Goal: Task Accomplishment & Management: Complete application form

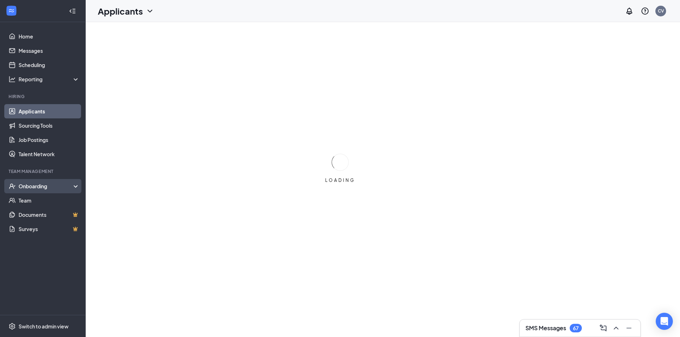
click at [40, 188] on div "Onboarding" at bounding box center [46, 186] width 55 height 7
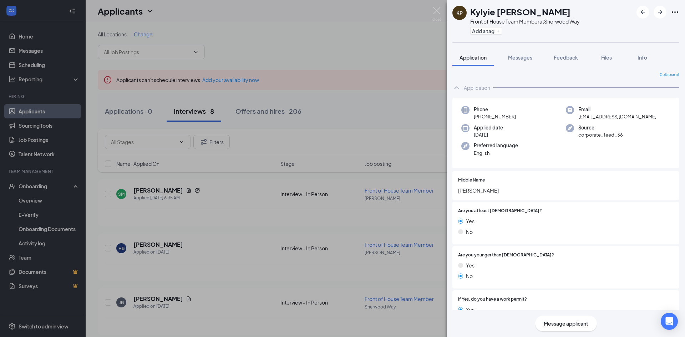
click at [429, 15] on div "KP Kylyie [PERSON_NAME] Front of House Team Member at [GEOGRAPHIC_DATA] Add a t…" at bounding box center [342, 168] width 685 height 337
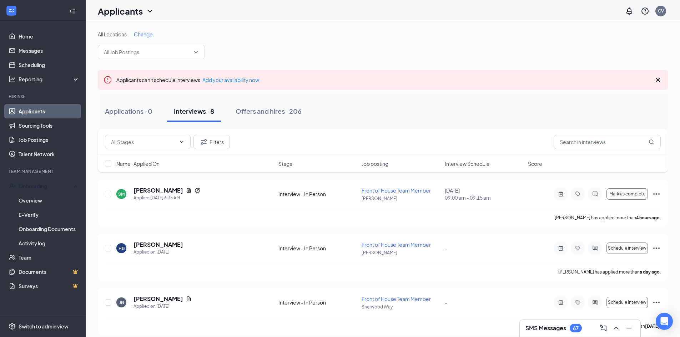
click at [437, 13] on div "Applicants CV" at bounding box center [383, 11] width 594 height 22
click at [29, 202] on link "Overview" at bounding box center [49, 200] width 61 height 14
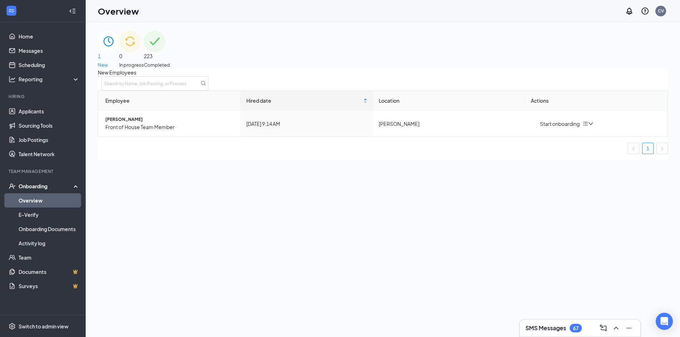
click at [144, 59] on div "0 In progress" at bounding box center [131, 50] width 25 height 38
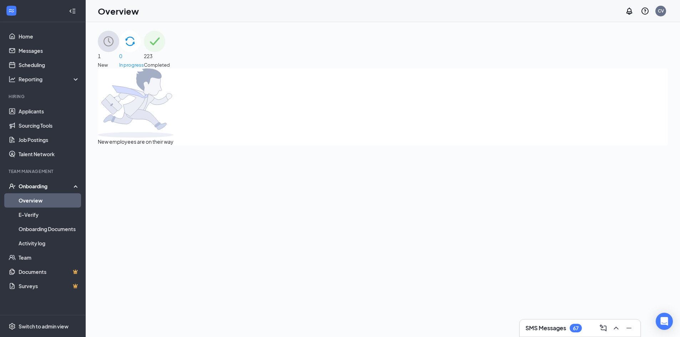
click at [119, 58] on div "1 New" at bounding box center [108, 50] width 21 height 38
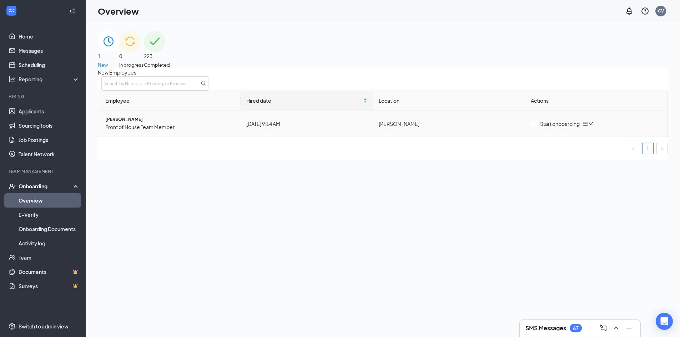
click at [564, 128] on div "Start onboarding" at bounding box center [554, 124] width 49 height 8
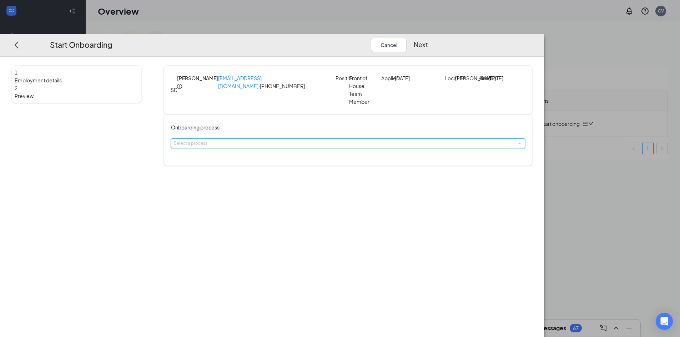
click at [337, 141] on div "Select a process" at bounding box center [348, 143] width 348 height 9
click at [309, 161] on li "Team Member Onboarding" at bounding box center [297, 159] width 117 height 12
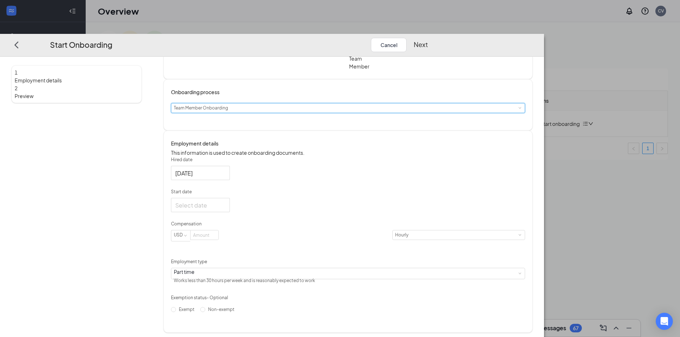
scroll to position [36, 0]
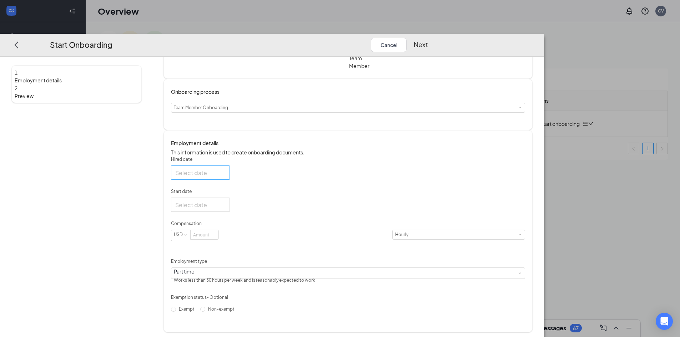
click at [225, 177] on div at bounding box center [200, 172] width 50 height 9
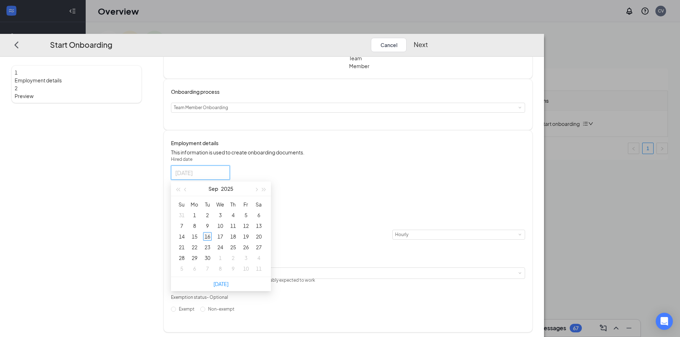
type input "[DATE]"
click at [212, 241] on div "16" at bounding box center [207, 236] width 9 height 9
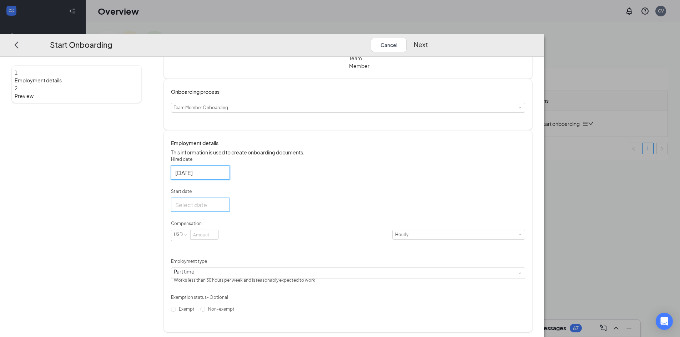
click at [224, 209] on input "Start date" at bounding box center [199, 204] width 49 height 9
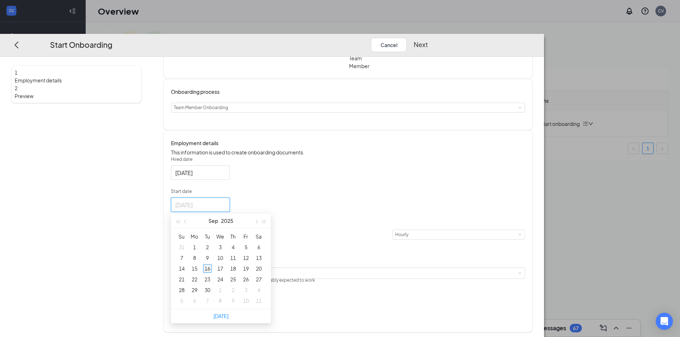
type input "[DATE]"
click at [212, 273] on div "16" at bounding box center [207, 268] width 9 height 9
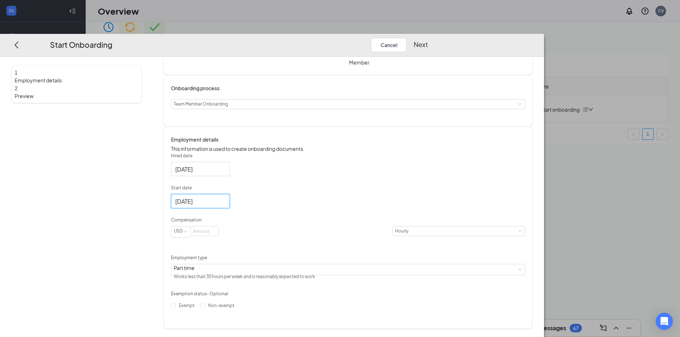
scroll to position [32, 0]
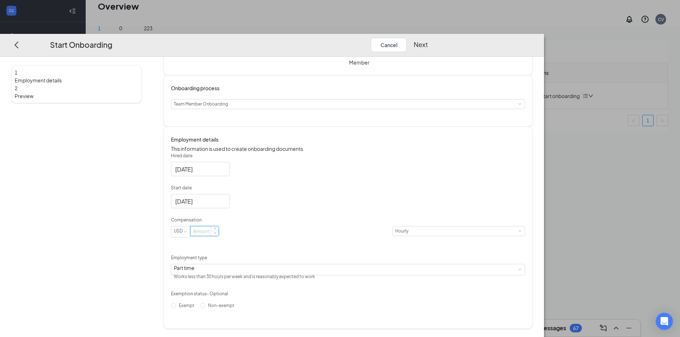
click at [218, 236] on input at bounding box center [204, 231] width 28 height 9
type input "12.5"
click at [283, 271] on div "Part time Works less than 30 hours per week and is reasonably expected to work" at bounding box center [348, 269] width 348 height 11
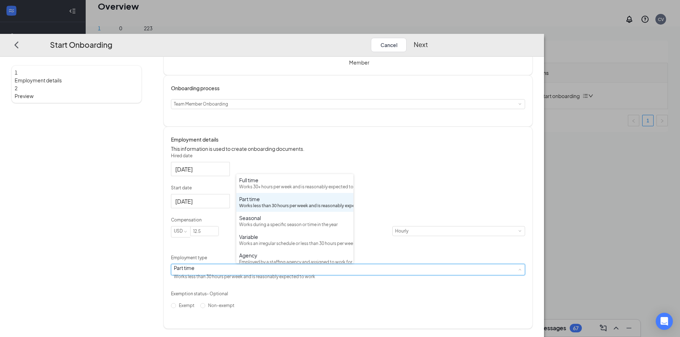
click at [283, 271] on div "Part time Works less than 30 hours per week and is reasonably expected to work" at bounding box center [348, 269] width 348 height 11
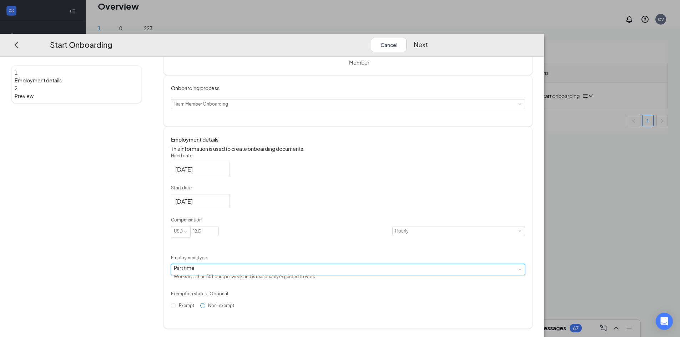
click at [237, 311] on label "Non-exempt" at bounding box center [218, 305] width 37 height 11
click at [205, 308] on input "Non-exempt" at bounding box center [202, 305] width 5 height 5
radio input "true"
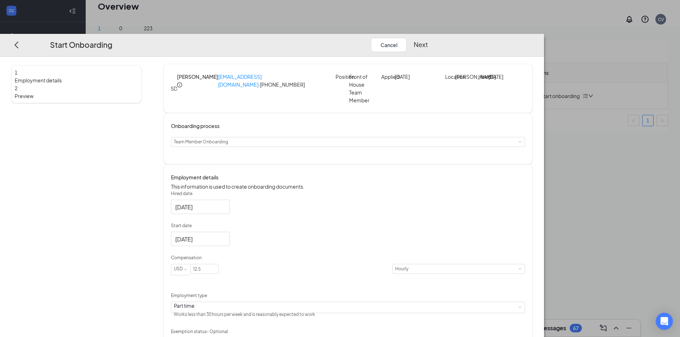
scroll to position [0, 0]
click at [428, 37] on button "Next" at bounding box center [420, 44] width 14 height 14
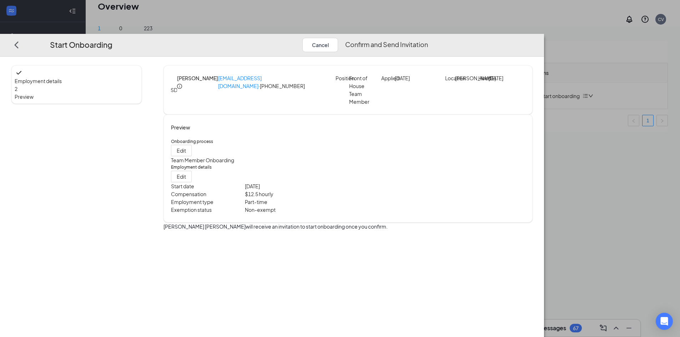
click at [428, 37] on button "Confirm and Send Invitation" at bounding box center [386, 44] width 83 height 14
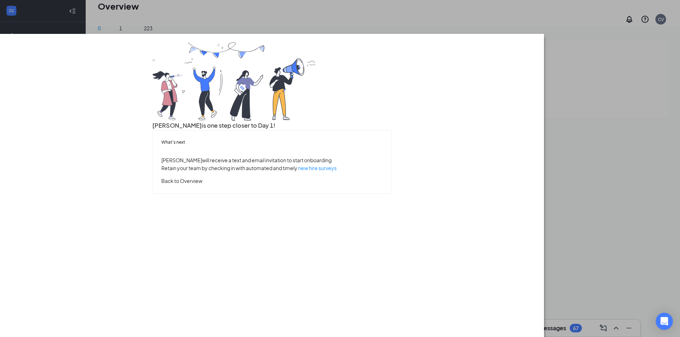
click at [202, 184] on button "Back to Overview" at bounding box center [181, 181] width 41 height 8
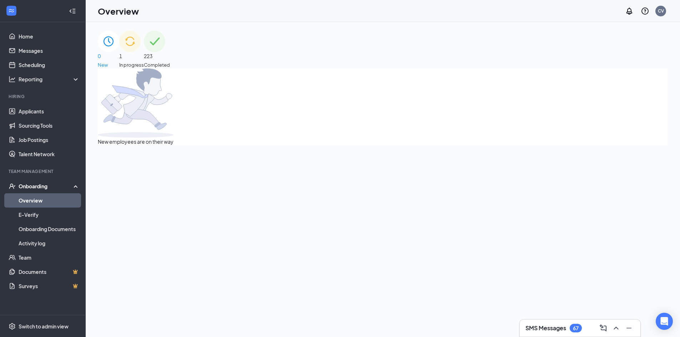
click at [144, 55] on div "1 In progress" at bounding box center [131, 50] width 25 height 38
